Goal: Task Accomplishment & Management: Complete application form

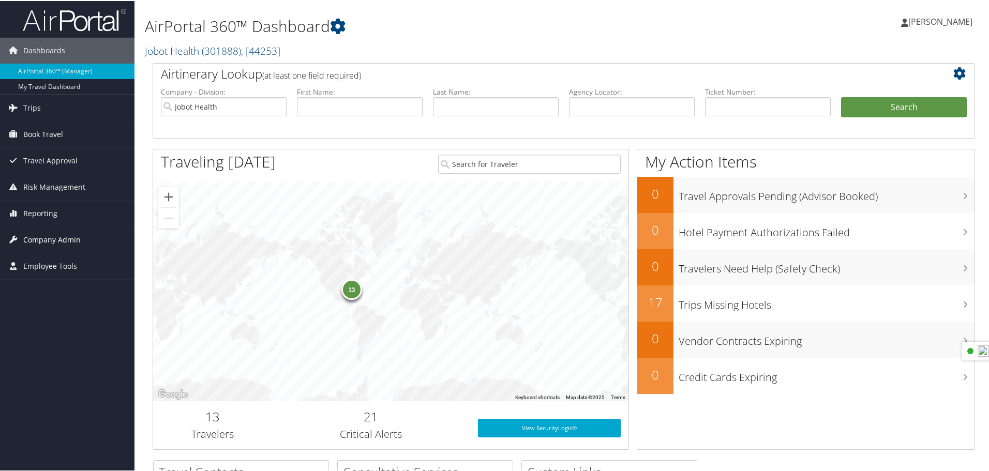
click at [53, 239] on span "Company Admin" at bounding box center [51, 239] width 57 height 26
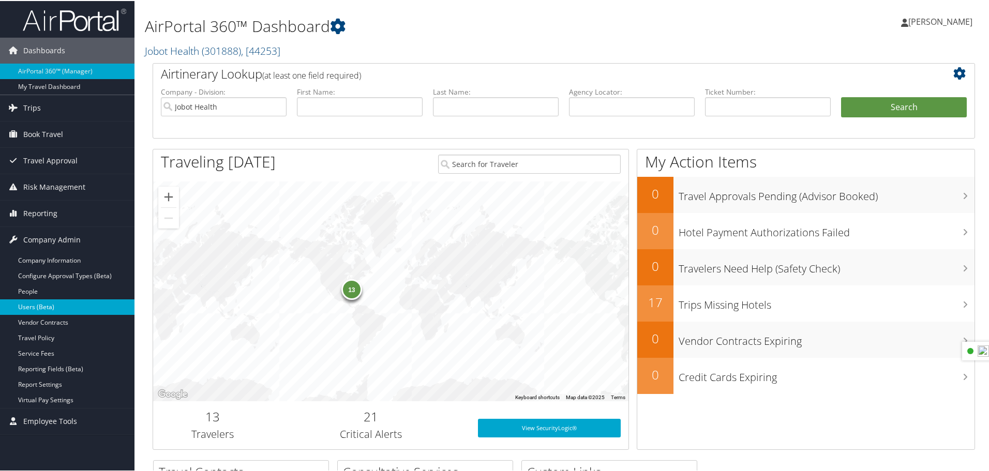
click at [46, 310] on link "Users (Beta)" at bounding box center [67, 306] width 134 height 16
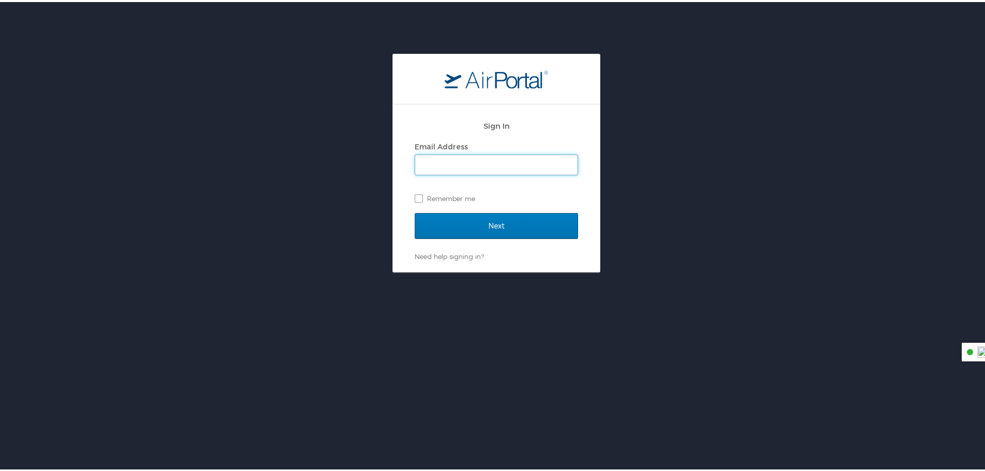
click at [429, 169] on input "Email Address" at bounding box center [496, 163] width 162 height 20
type input "monica.paterson@jobot.com"
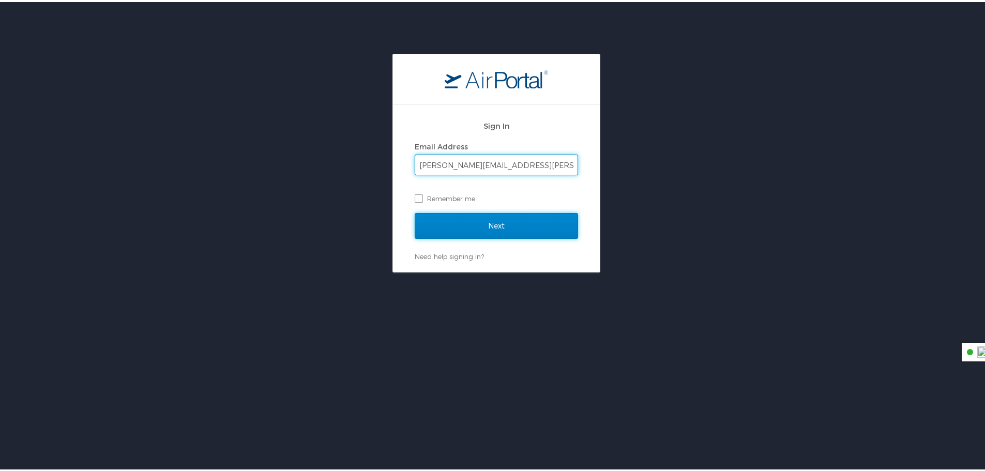
click at [469, 229] on input "Next" at bounding box center [496, 224] width 163 height 26
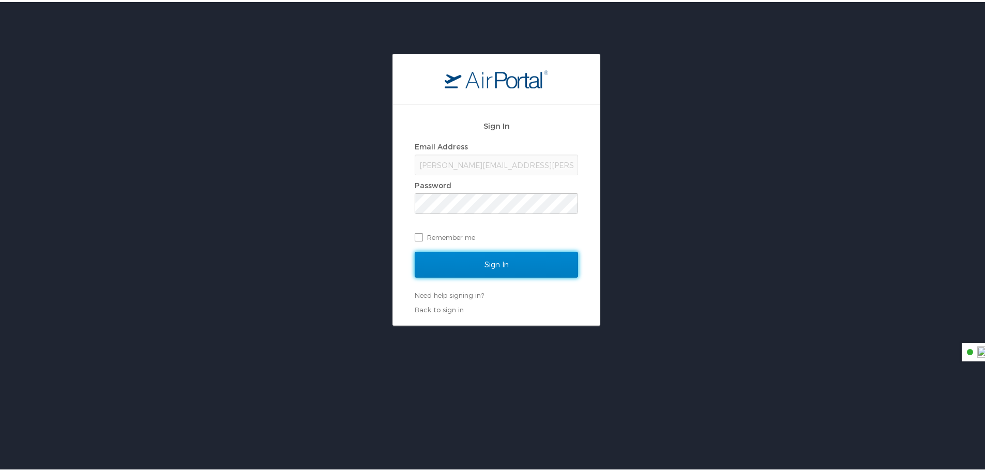
click at [508, 264] on input "Sign In" at bounding box center [496, 263] width 163 height 26
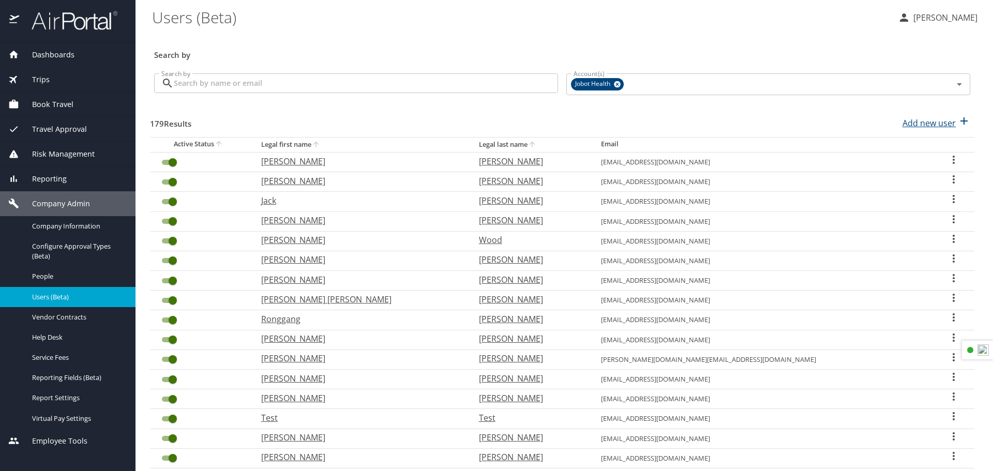
drag, startPoint x: 909, startPoint y: 135, endPoint x: 913, endPoint y: 130, distance: 6.0
click at [911, 134] on div "179 Results Add new user" at bounding box center [562, 123] width 824 height 38
click at [915, 127] on p "Add new user" at bounding box center [928, 123] width 53 height 12
select select "US"
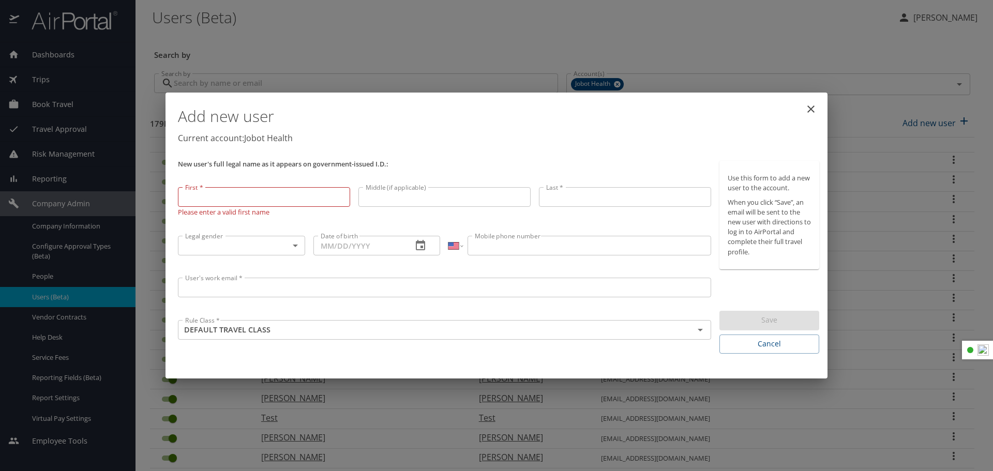
click at [265, 198] on input "First *" at bounding box center [264, 197] width 172 height 20
type input "Veslav"
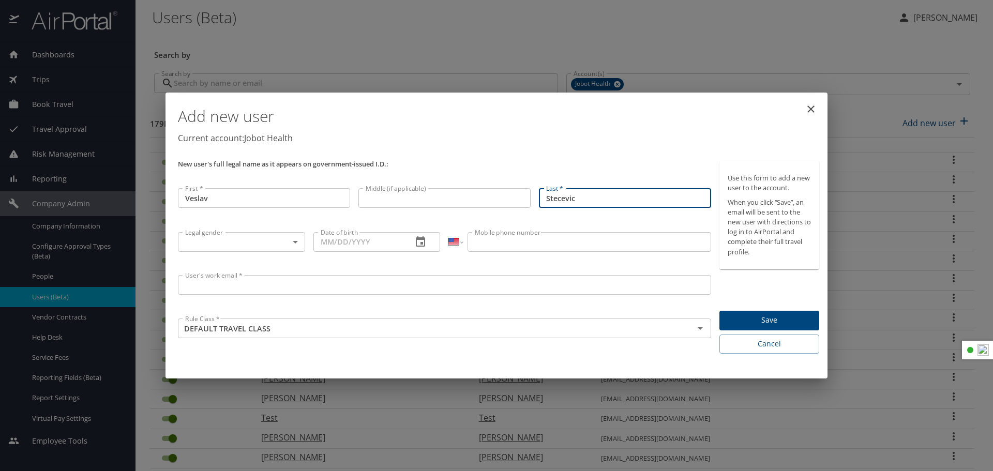
type input "Stecevic"
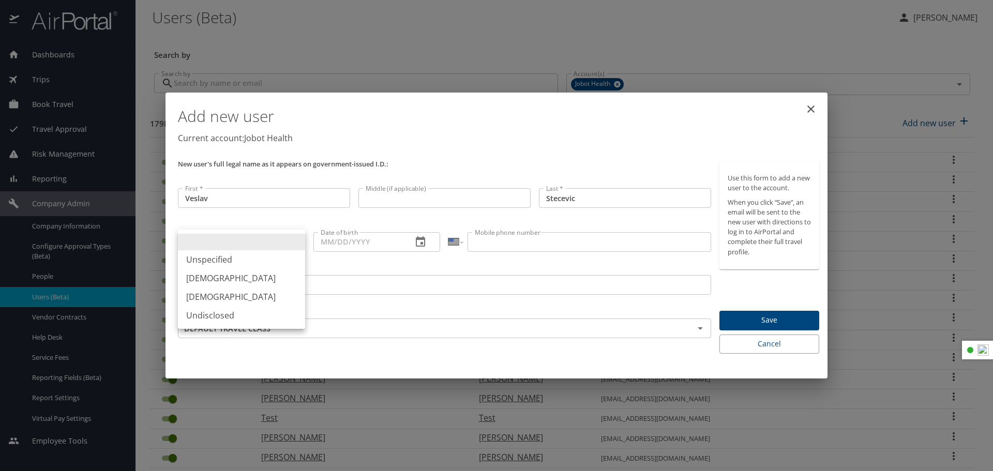
click at [295, 240] on body "Dashboards AirPortal 360™ Manager My Travel Dashboard Trips Airtinerary® Lookup…" at bounding box center [496, 235] width 993 height 471
click at [251, 271] on li "Male" at bounding box center [241, 278] width 127 height 19
type input "Male"
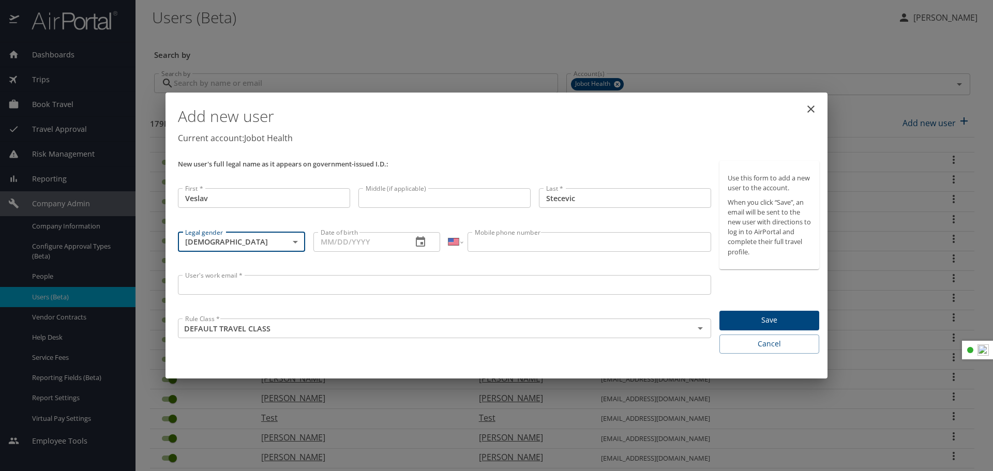
click at [363, 242] on input "Date of birth" at bounding box center [358, 242] width 91 height 20
type input "10/13/1965"
click at [530, 158] on div "New user's full legal name as it appears on government-issued I.D.:" at bounding box center [444, 170] width 541 height 27
click at [515, 243] on input "Mobile phone number" at bounding box center [588, 242] width 243 height 20
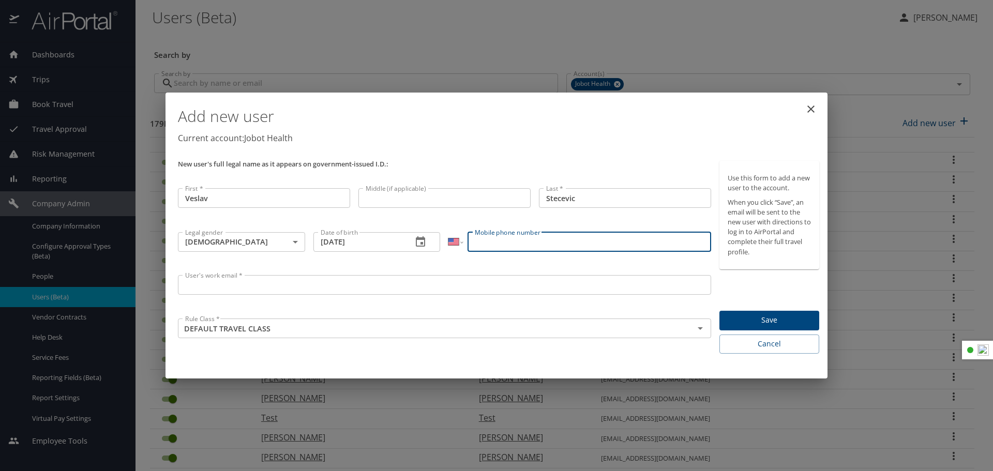
paste input "(248) 921-3232"
type input "(248) 921-3232"
click at [251, 282] on input "User's work email *" at bounding box center [444, 285] width 533 height 20
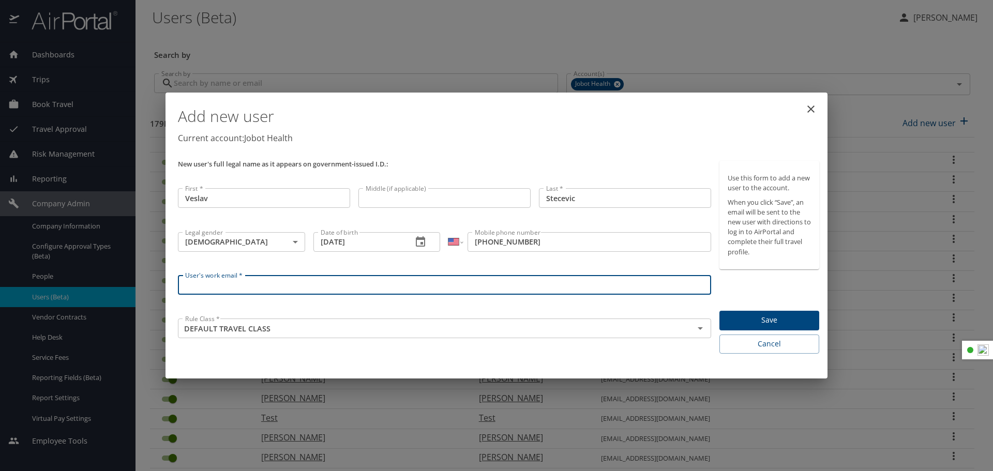
paste input "vstecevic@gmail.com"
click at [802, 319] on span "Save" at bounding box center [768, 320] width 83 height 13
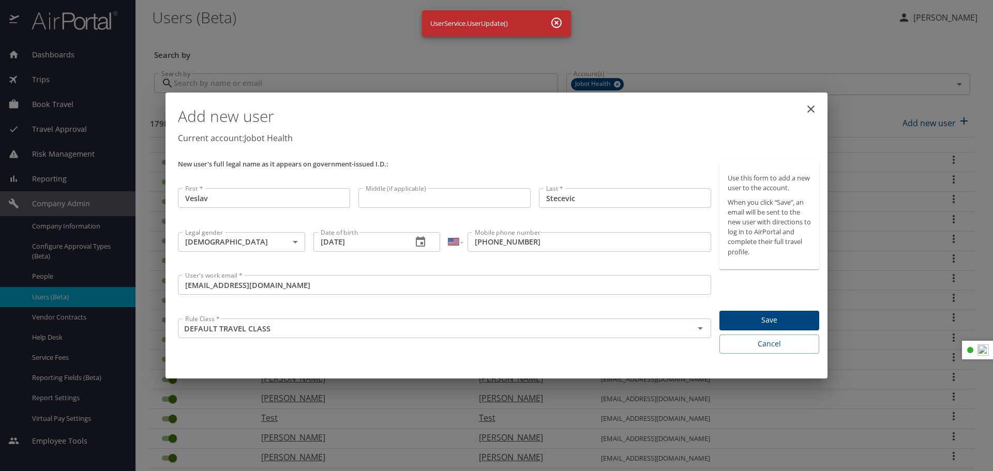
click at [220, 285] on input "vstecevic@gmail.com" at bounding box center [444, 285] width 533 height 20
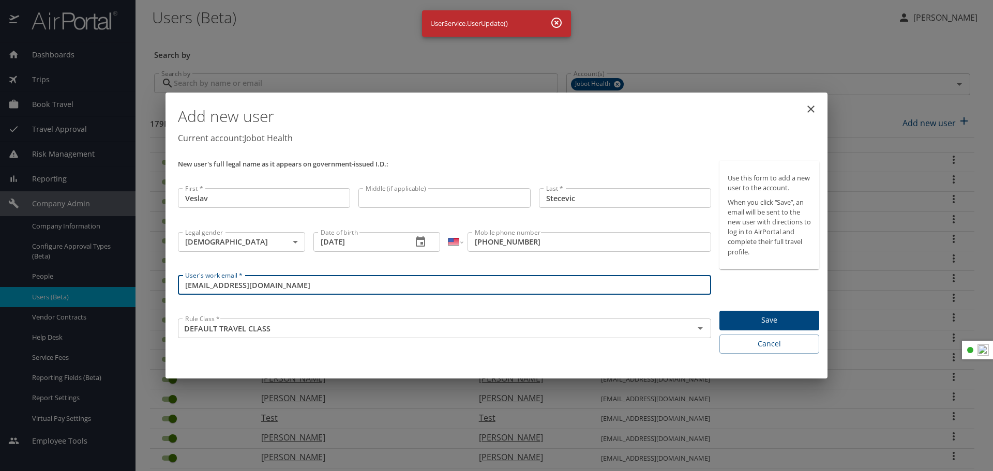
type input "vstecevic1@gmail.com"
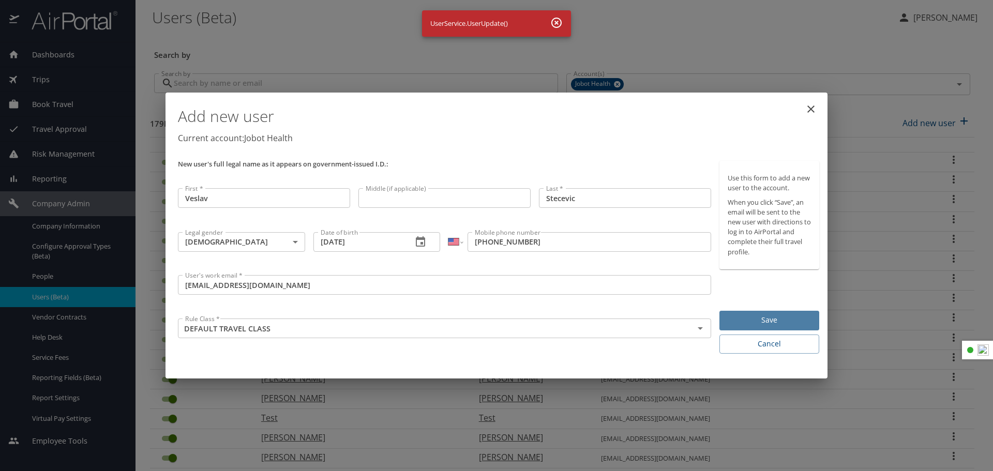
click at [763, 324] on span "Save" at bounding box center [768, 320] width 83 height 13
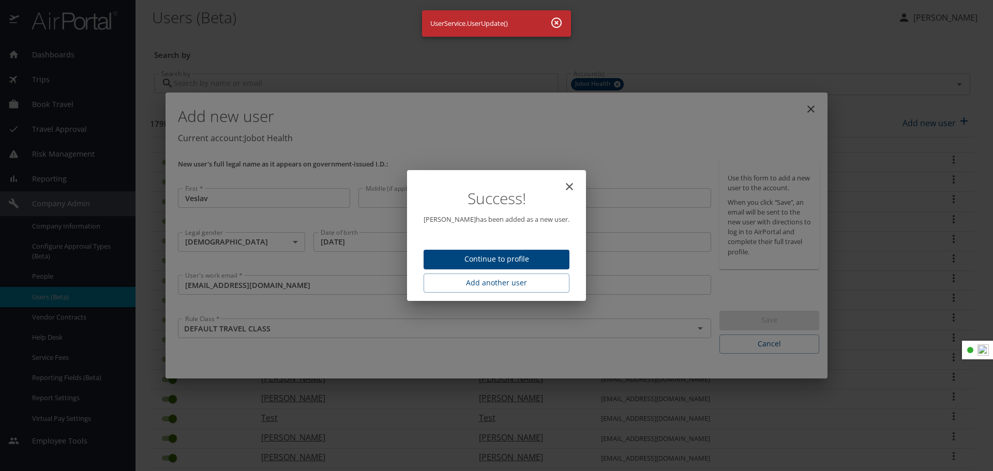
click at [529, 259] on span "Continue to profile" at bounding box center [496, 259] width 129 height 13
select select "US"
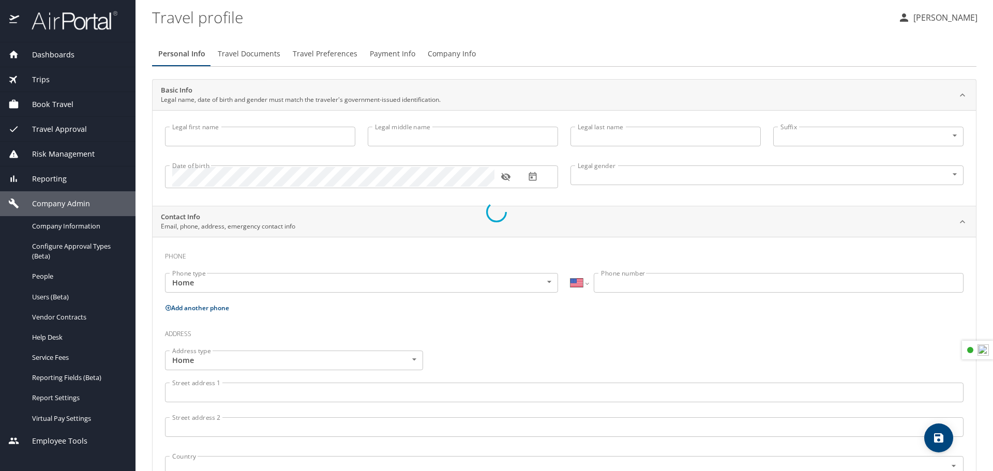
type input "Veslav"
type input "Stecevic"
type input "Male"
select select "US"
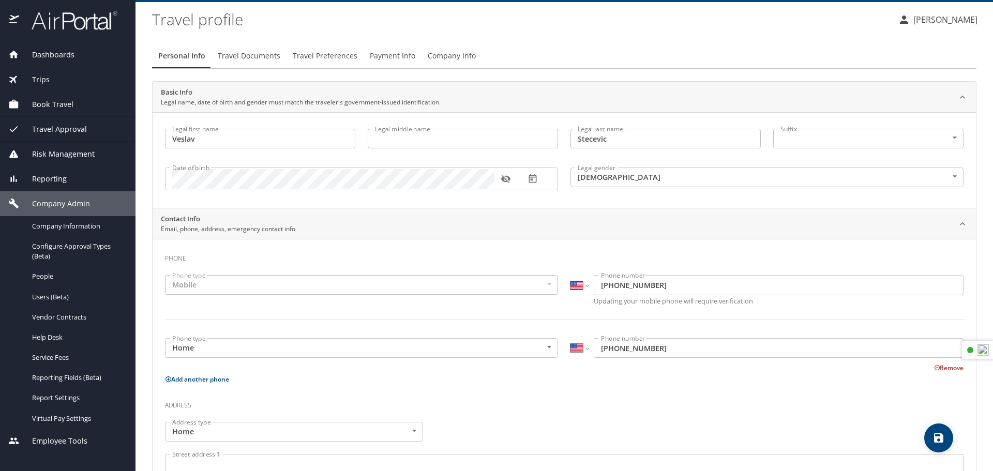
scroll to position [23, 0]
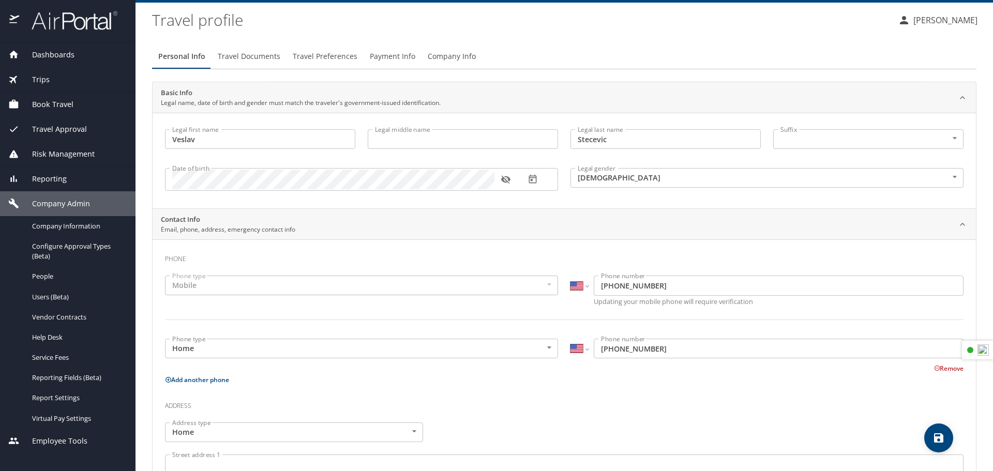
click at [340, 56] on span "Travel Preferences" at bounding box center [325, 56] width 65 height 13
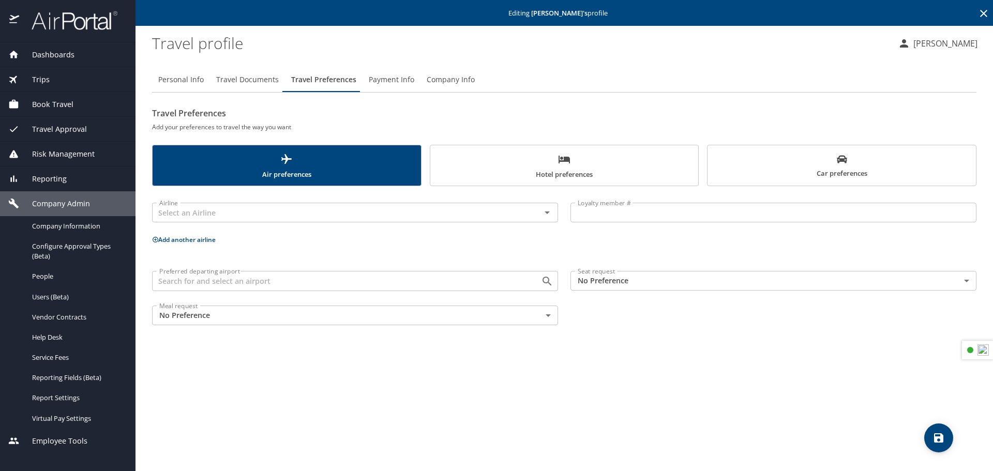
scroll to position [0, 0]
click at [269, 87] on button "Travel Documents" at bounding box center [247, 79] width 75 height 25
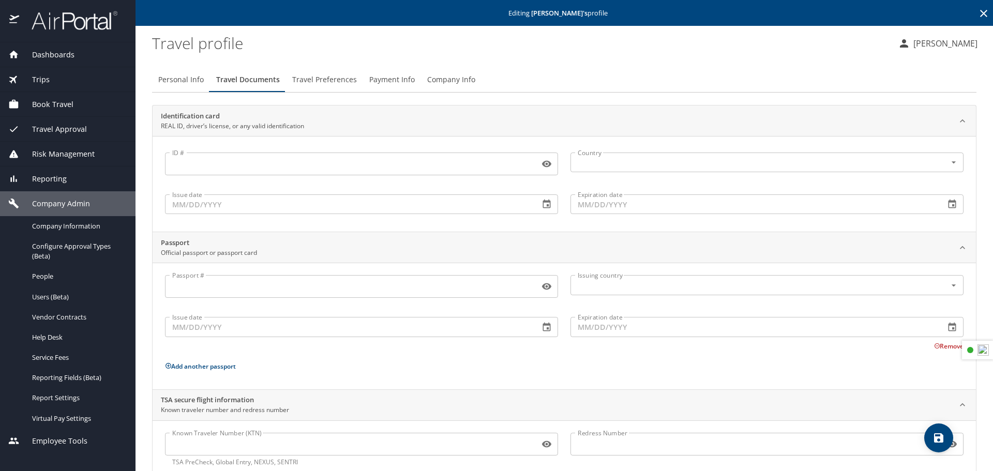
click at [109, 205] on div "Company Admin" at bounding box center [67, 203] width 119 height 11
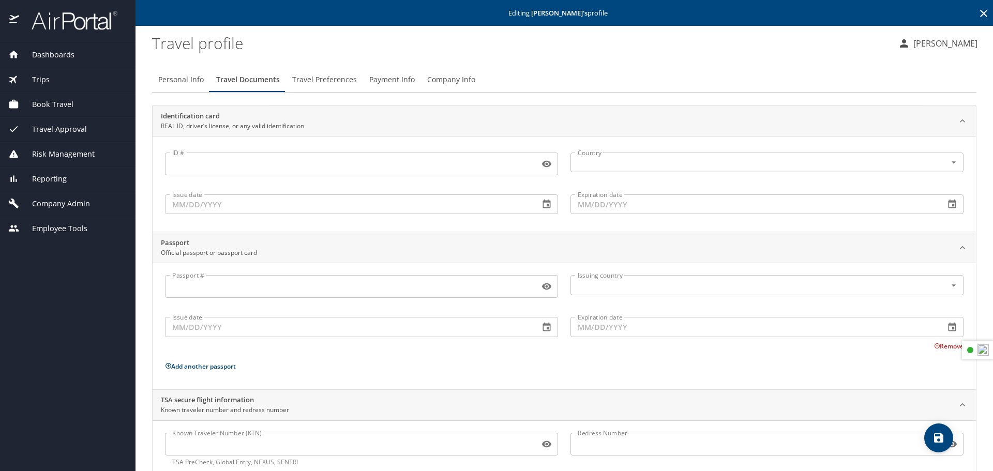
click at [57, 54] on span "Dashboards" at bounding box center [46, 54] width 55 height 11
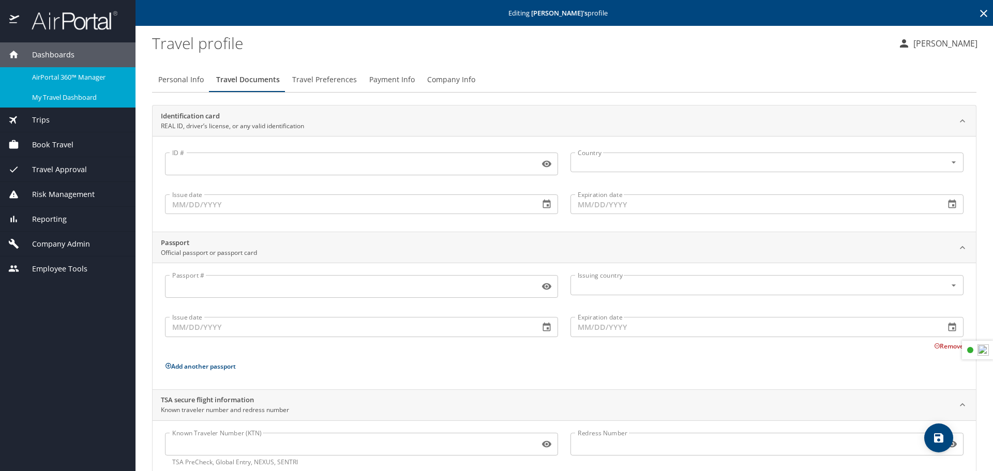
click at [59, 90] on link "My Travel Dashboard" at bounding box center [67, 97] width 135 height 20
